Goal: Task Accomplishment & Management: Complete application form

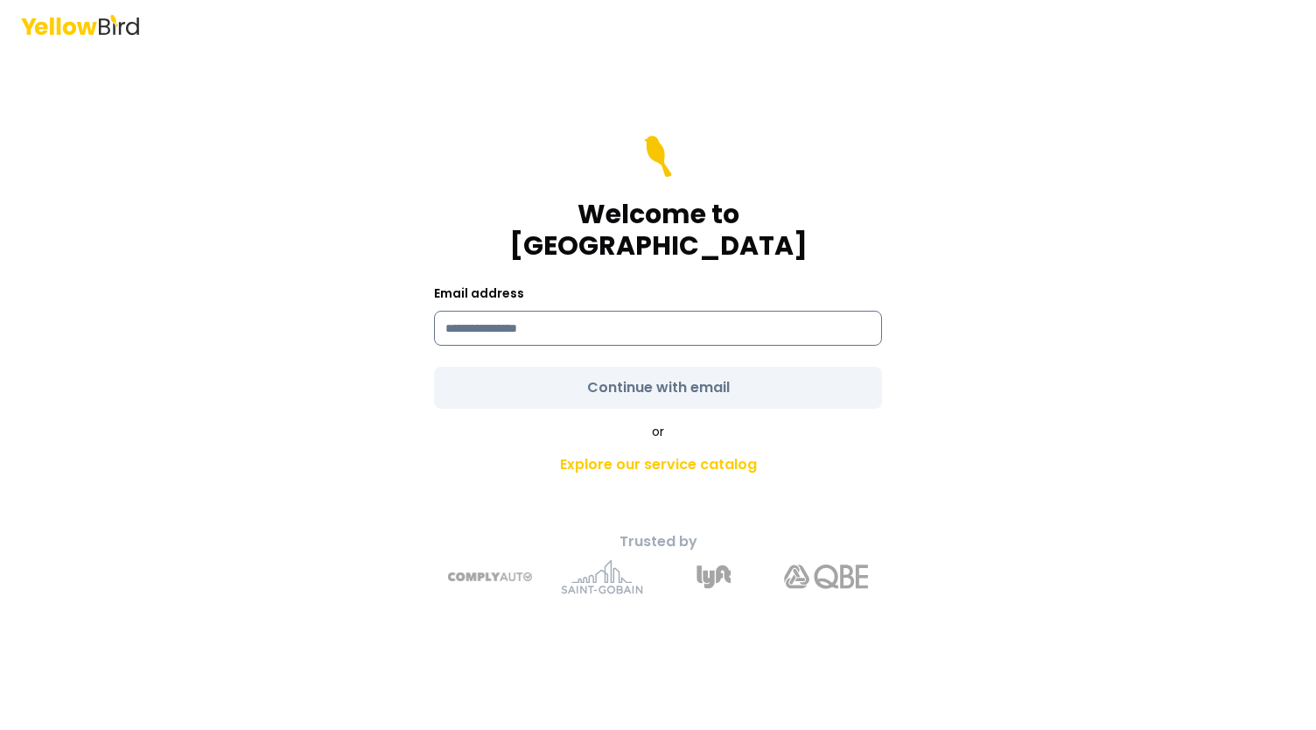
click at [579, 311] on input at bounding box center [658, 328] width 448 height 35
type input "**********"
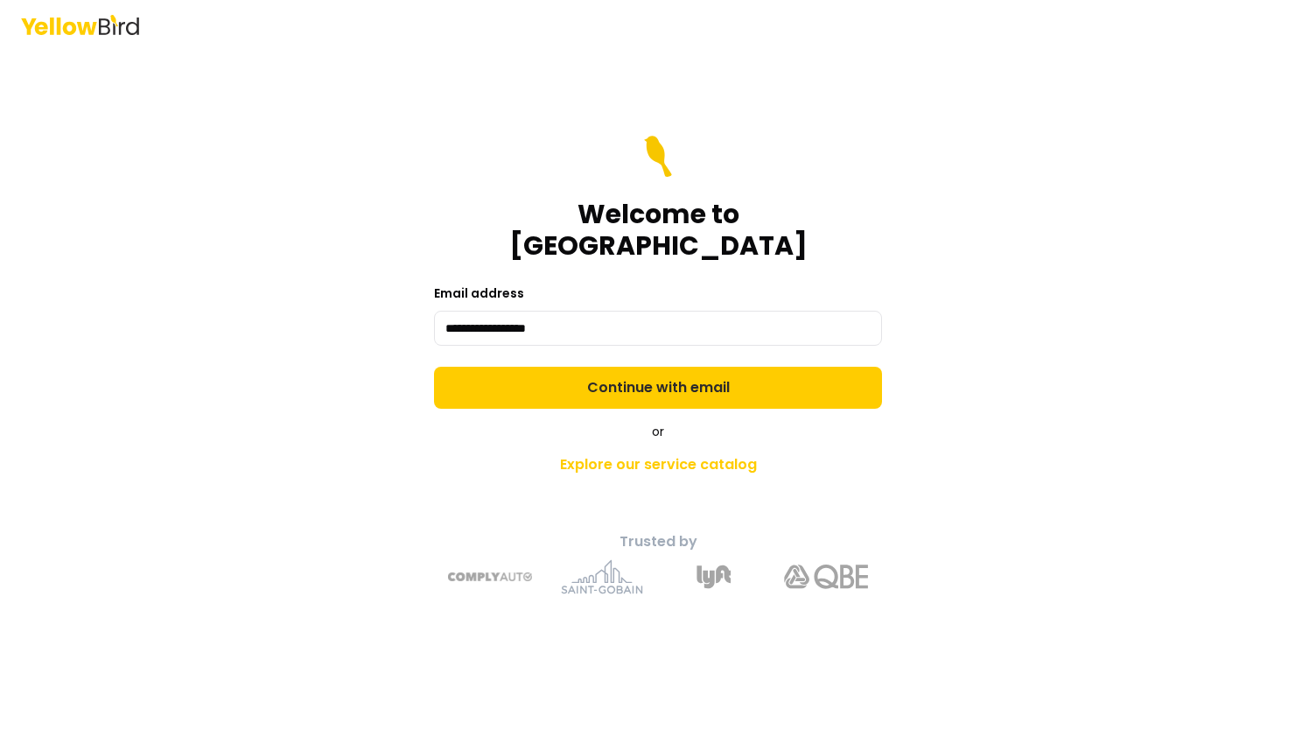
click at [691, 373] on form "**********" at bounding box center [658, 272] width 448 height 273
click at [691, 373] on button "Continue with email" at bounding box center [658, 388] width 448 height 42
